Goal: Transaction & Acquisition: Purchase product/service

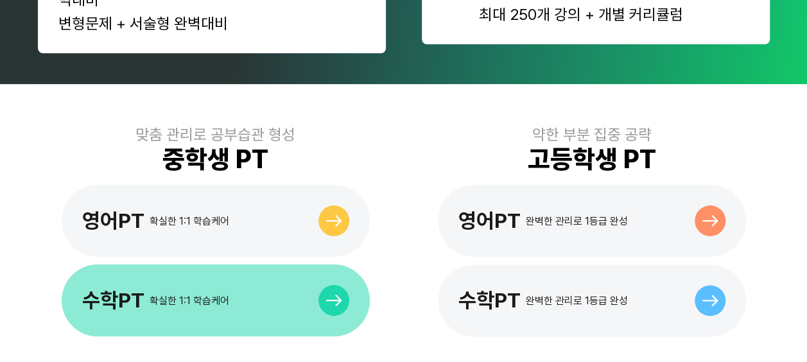
scroll to position [835, 0]
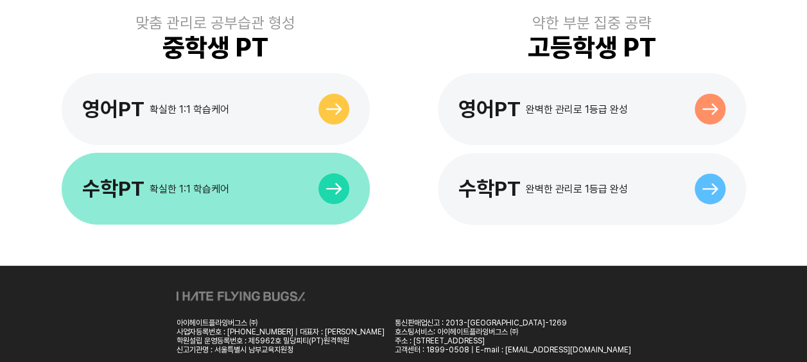
click at [245, 172] on div "수학PT 확실한 1:1 학습케어" at bounding box center [216, 189] width 308 height 72
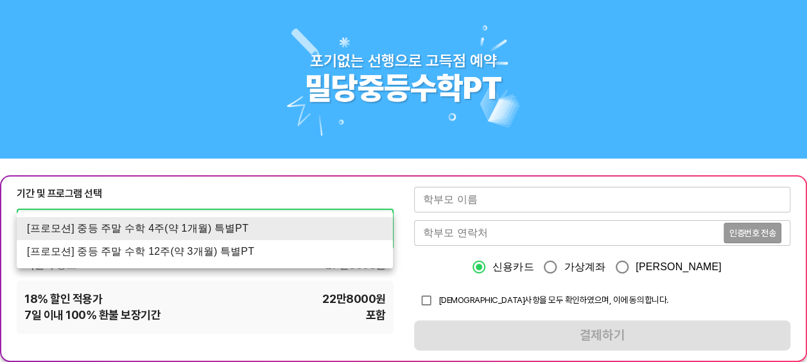
click at [277, 238] on li "[프로모션] 중등 주말 수학 4주(약 1개월) 특별PT" at bounding box center [205, 228] width 376 height 23
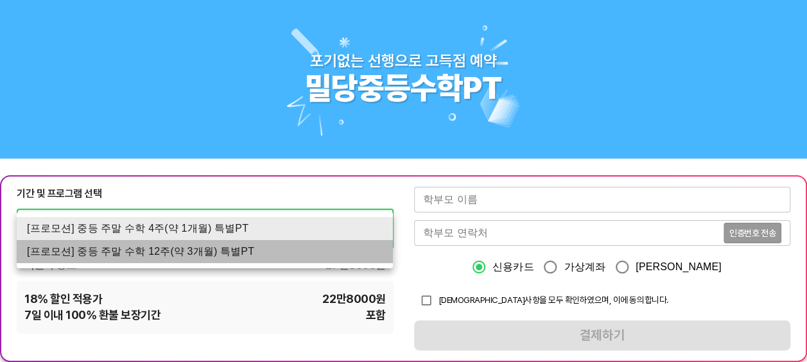
click at [269, 249] on li "[프로모션] 중등 주말 수학 12주(약 3개월) 특별PT" at bounding box center [205, 251] width 376 height 23
type input "1553"
